Goal: Communication & Community: Share content

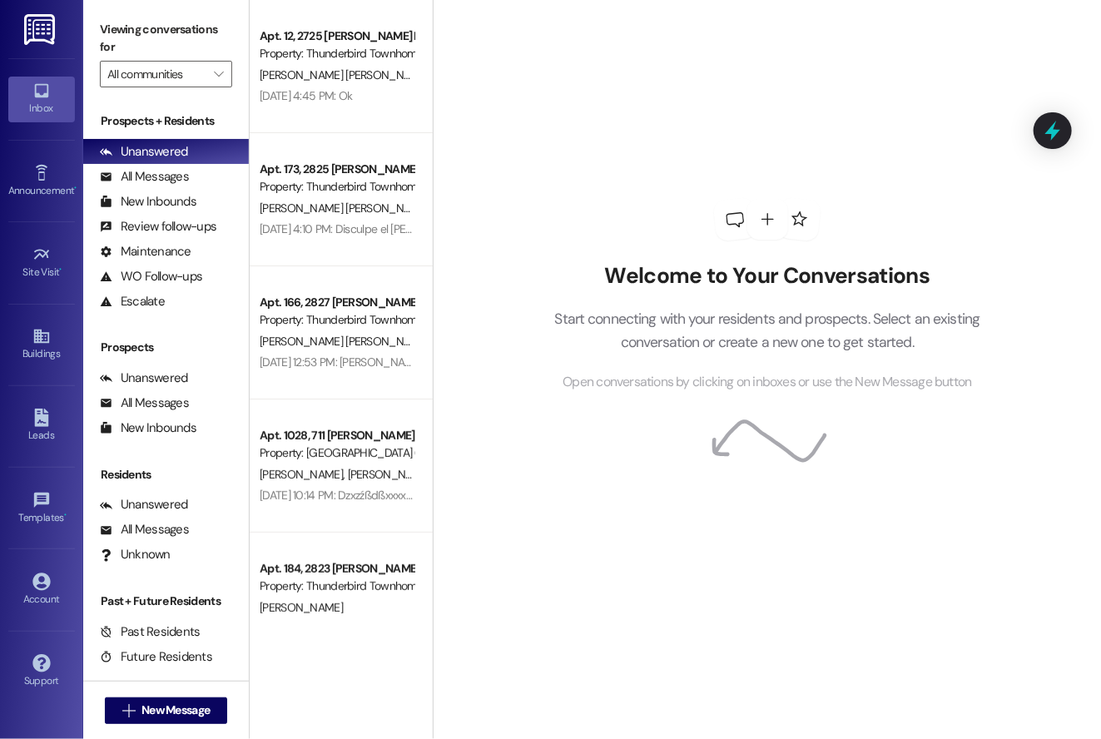
click at [47, 154] on div "Announcement • Send A Text Announcement" at bounding box center [41, 181] width 67 height 82
click at [63, 176] on link "Announcement •" at bounding box center [41, 181] width 67 height 45
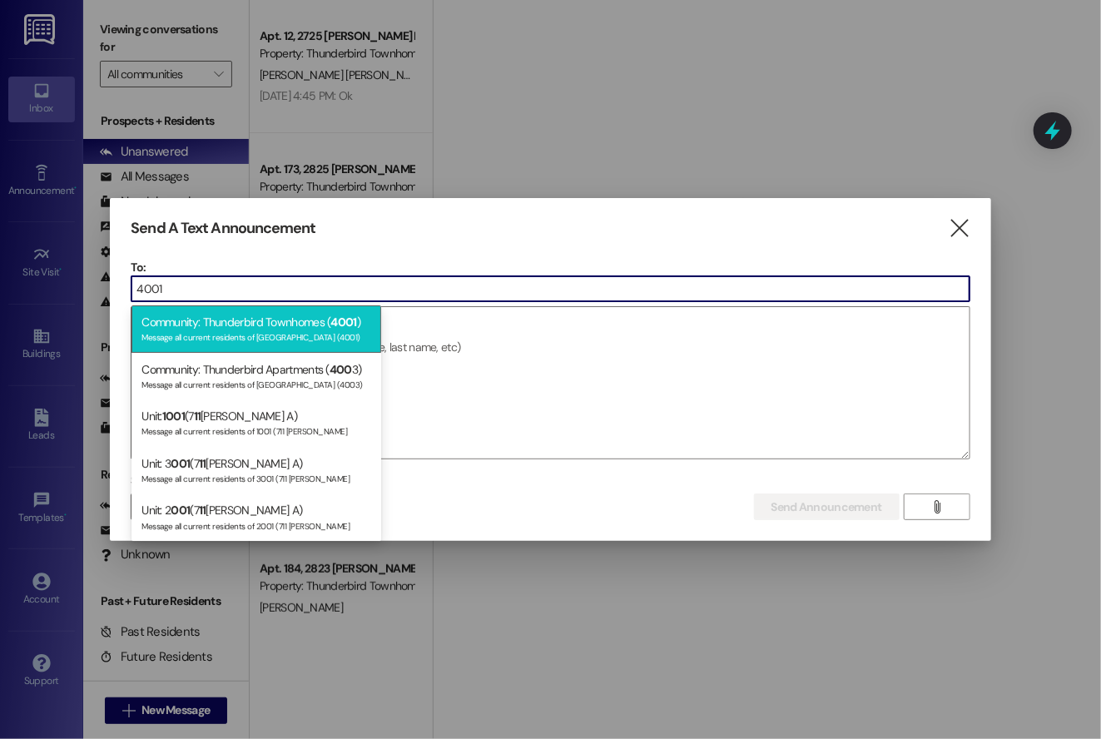
type input "4001"
click at [201, 334] on div "Message all current residents of [GEOGRAPHIC_DATA] (4001)" at bounding box center [257, 336] width 230 height 14
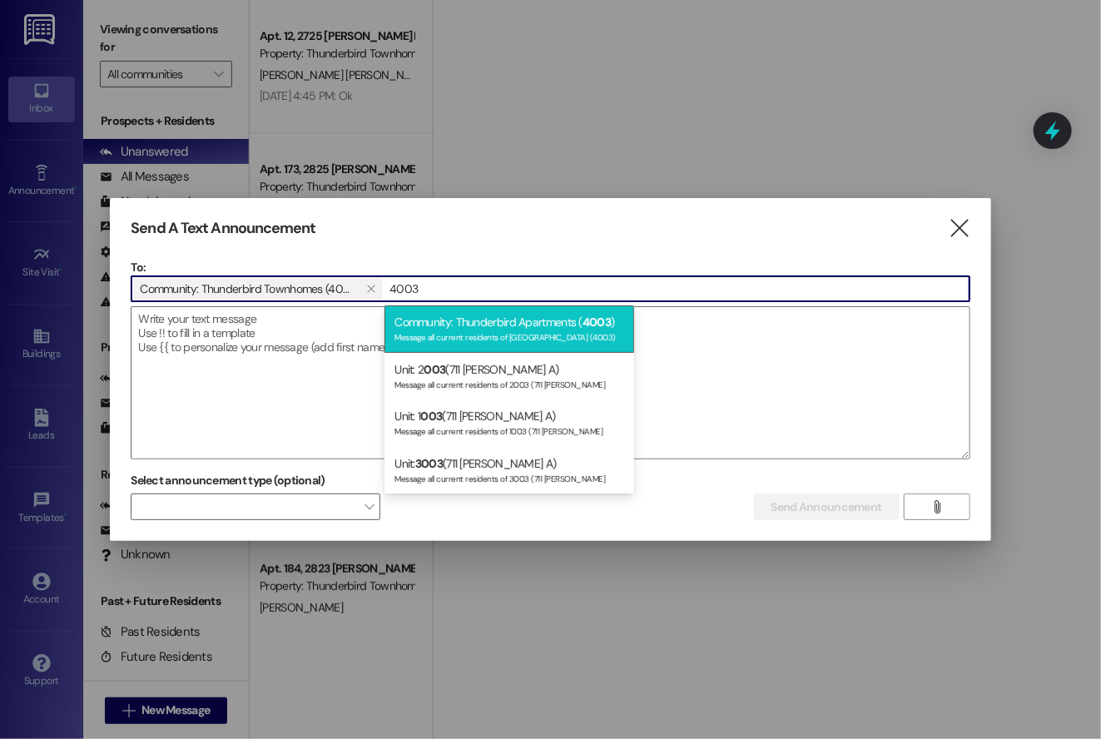
type input "4003"
click at [584, 321] on span "4003" at bounding box center [597, 322] width 28 height 15
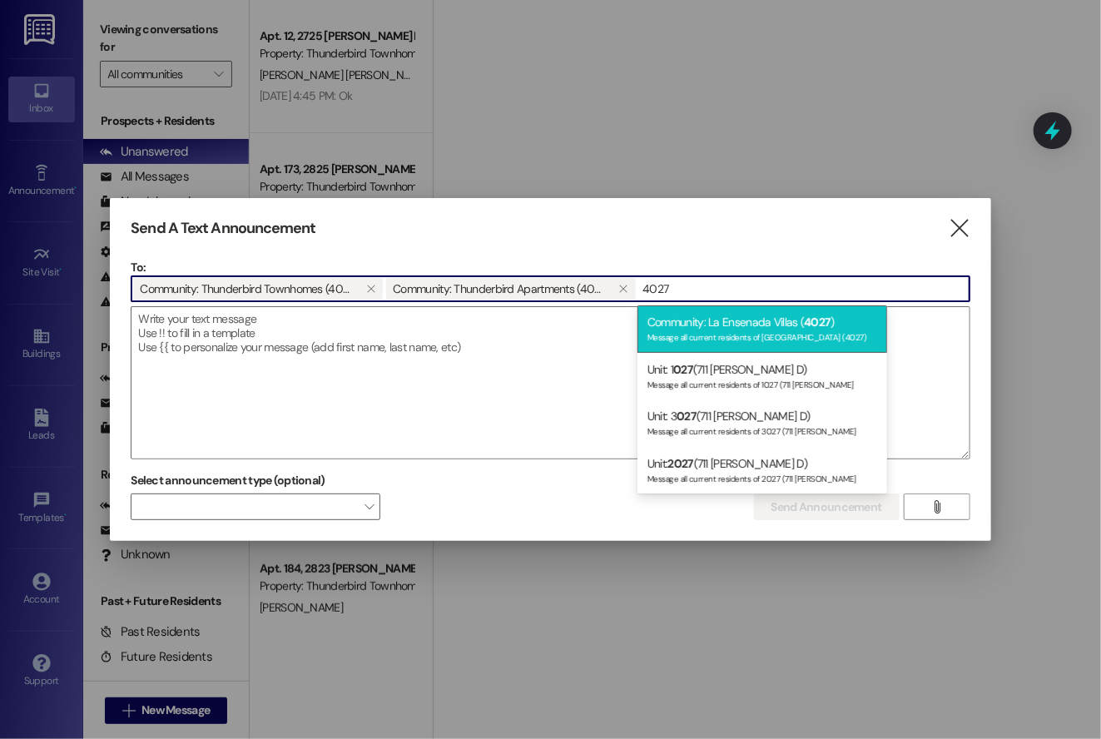
type input "4027"
click at [753, 332] on div "Message all current residents of [GEOGRAPHIC_DATA] (4027)" at bounding box center [763, 336] width 230 height 14
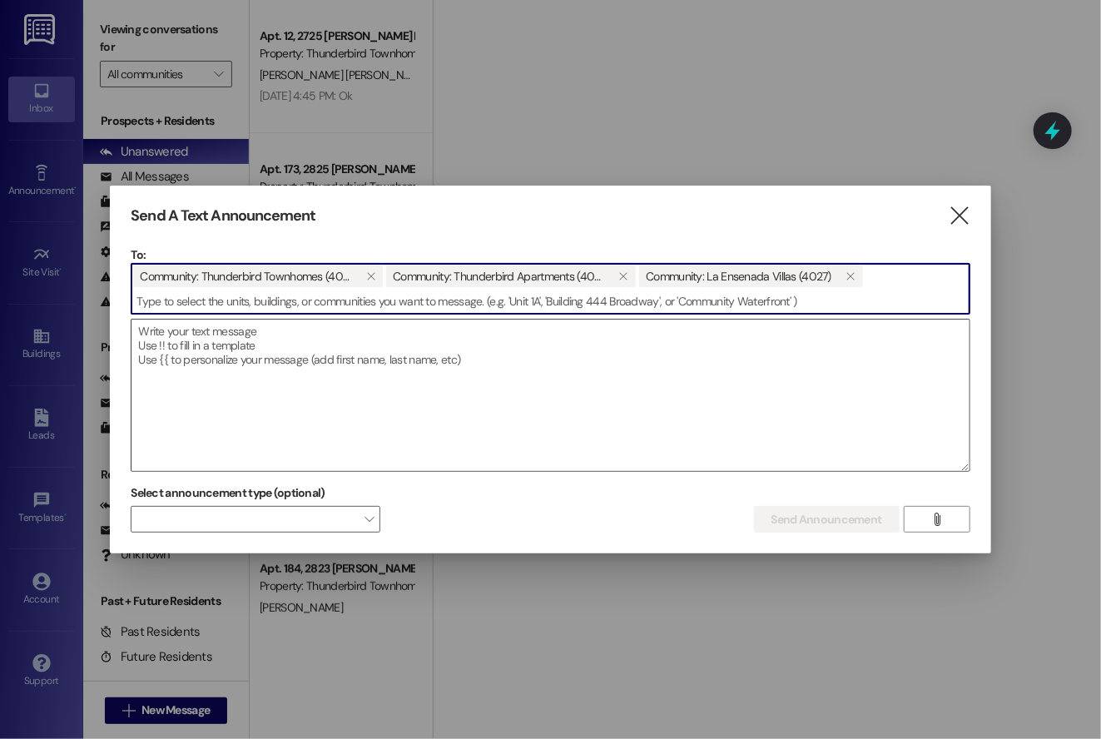
click at [233, 332] on textarea at bounding box center [551, 396] width 838 height 152
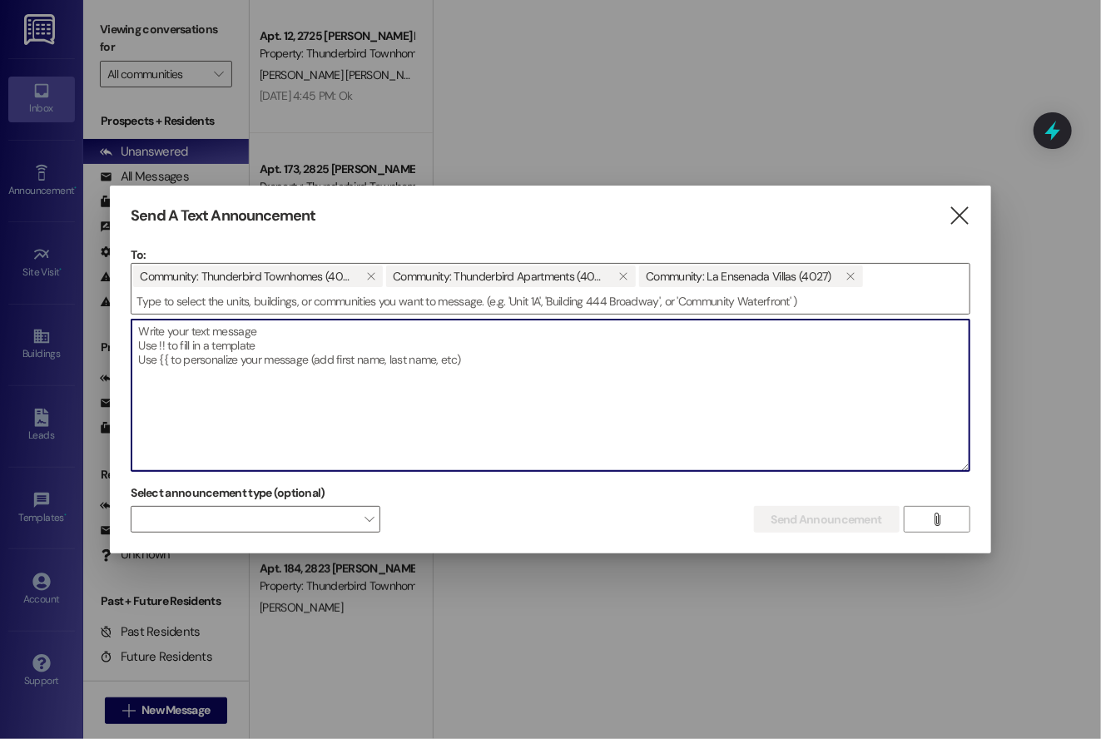
paste textarea "Dear Residents: Please address any vehicle violation stickers promptly. If the …"
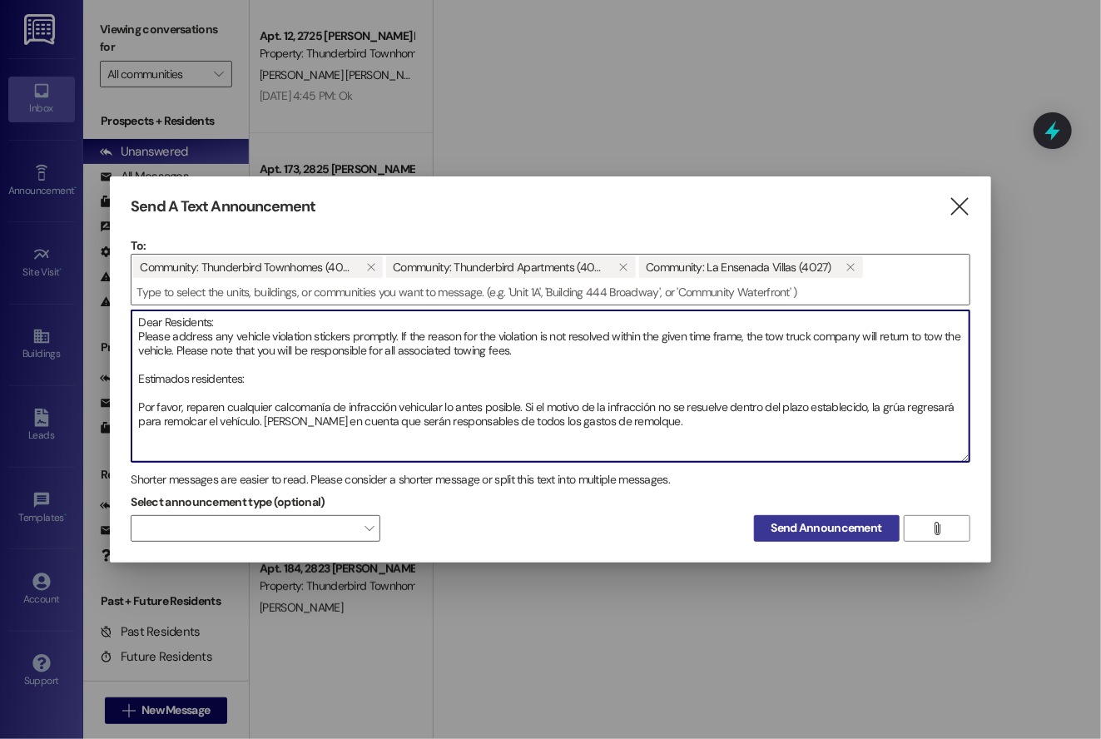
type textarea "Dear Residents: Please address any vehicle violation stickers promptly. If the …"
click at [808, 528] on span "Send Announcement" at bounding box center [827, 527] width 111 height 17
